Goal: Task Accomplishment & Management: Manage account settings

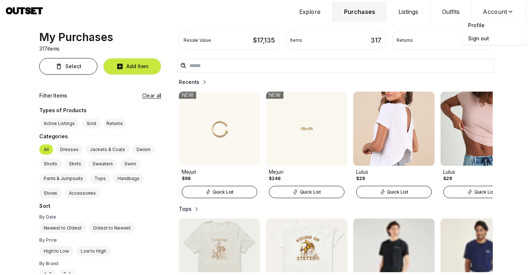
scroll to position [96, 0]
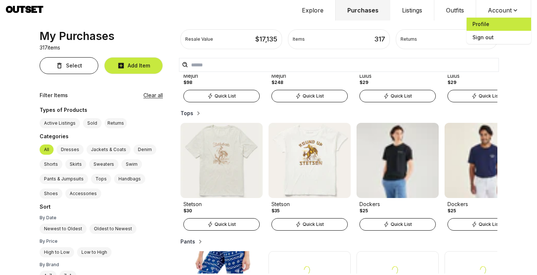
click at [474, 26] on span "Profile" at bounding box center [499, 24] width 65 height 13
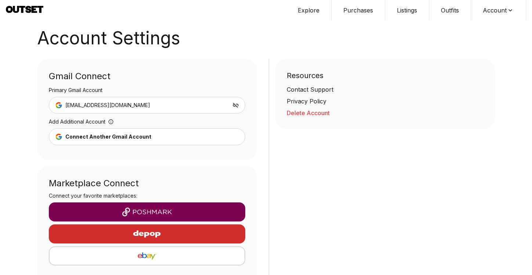
click at [308, 114] on button "Delete Account" at bounding box center [384, 113] width 197 height 9
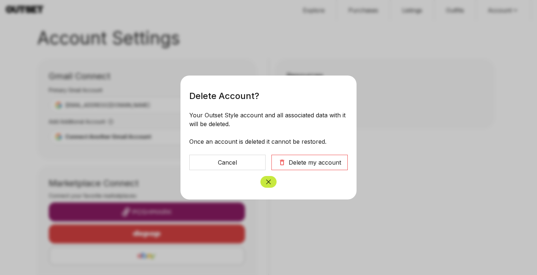
click at [304, 158] on div "Delete my account" at bounding box center [315, 162] width 52 height 9
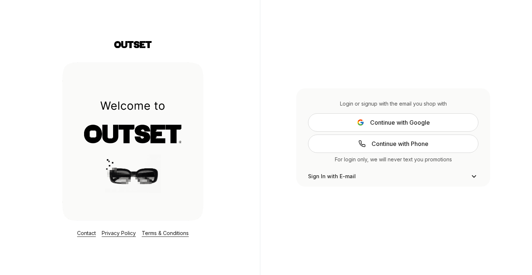
click at [380, 118] on span "Continue with Google" at bounding box center [400, 122] width 60 height 9
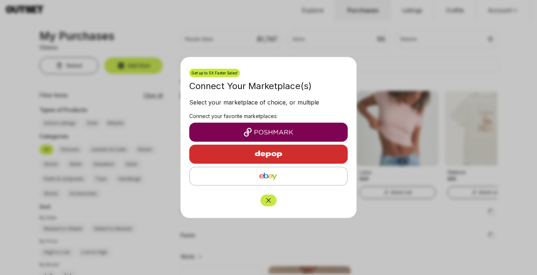
click at [267, 198] on icon "Close" at bounding box center [268, 200] width 7 height 7
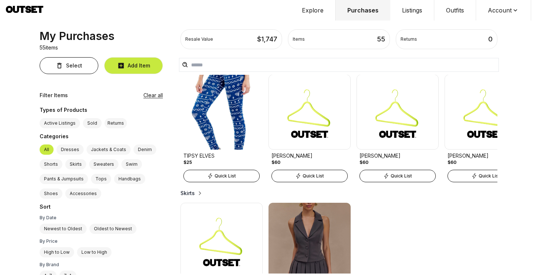
scroll to position [281, 0]
